Goal: Information Seeking & Learning: Learn about a topic

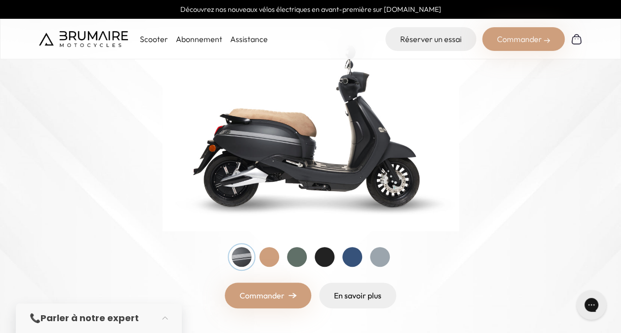
scroll to position [136, 0]
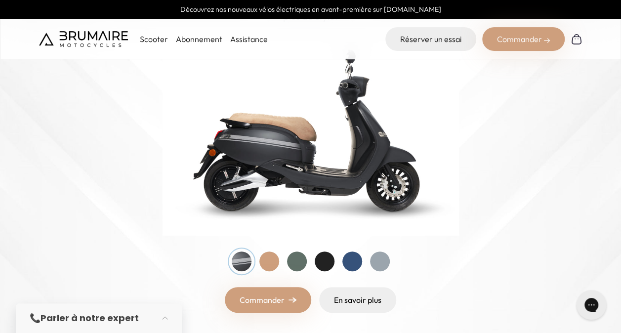
click at [353, 258] on div at bounding box center [352, 261] width 20 height 20
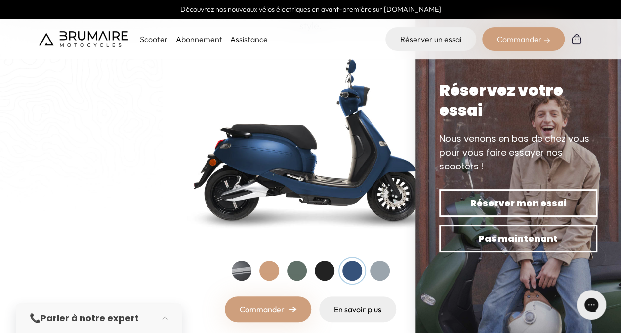
scroll to position [159, 0]
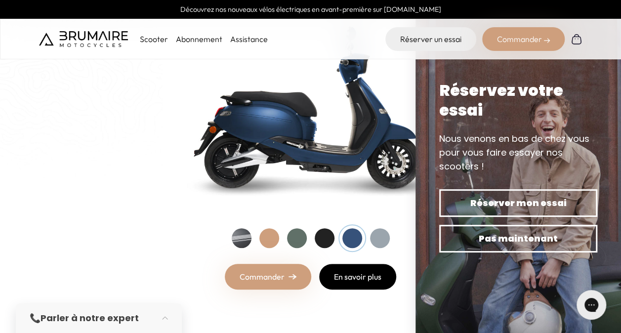
click at [383, 275] on link "En savoir plus" at bounding box center [357, 277] width 77 height 26
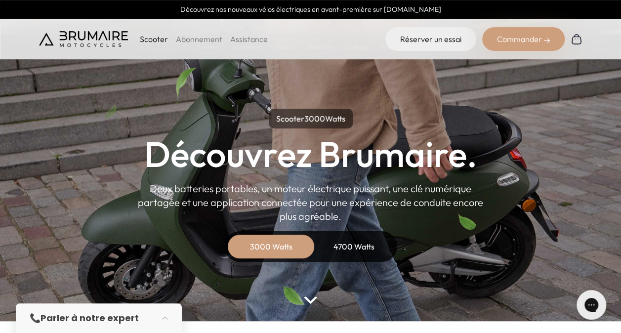
click at [338, 252] on div "4700 Watts" at bounding box center [353, 247] width 79 height 24
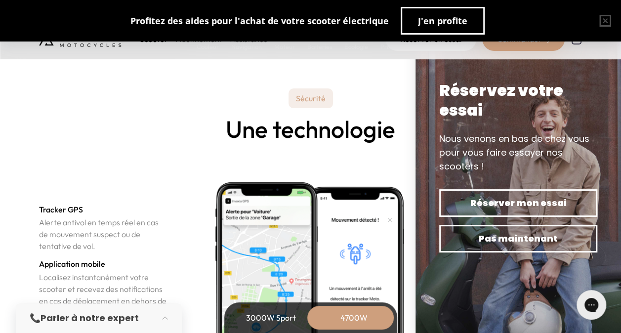
scroll to position [3329, 0]
